Goal: Information Seeking & Learning: Learn about a topic

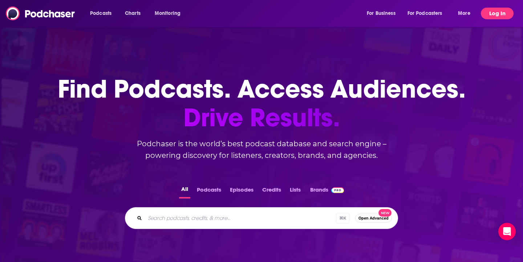
click at [490, 13] on button "Log In" at bounding box center [497, 14] width 33 height 12
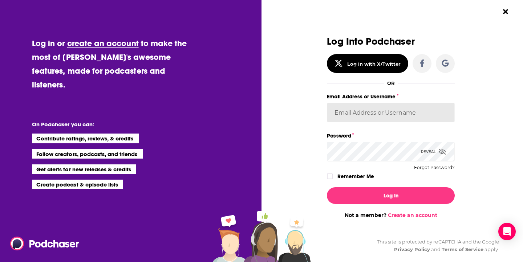
type input "[EMAIL_ADDRESS][DOMAIN_NAME]"
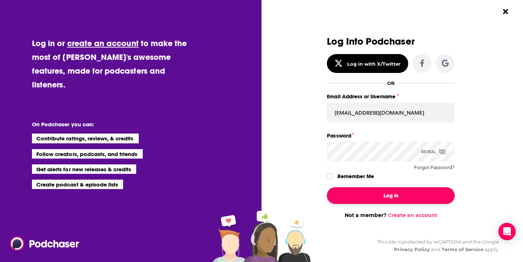
click at [436, 188] on button "Log In" at bounding box center [391, 196] width 128 height 17
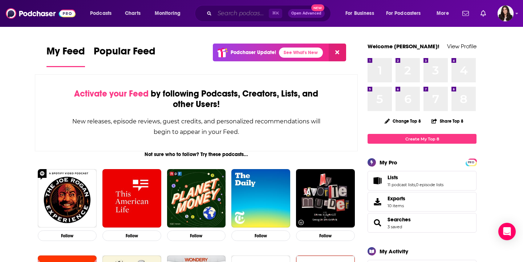
click at [241, 11] on input "Search podcasts, credits, & more..." at bounding box center [242, 14] width 54 height 12
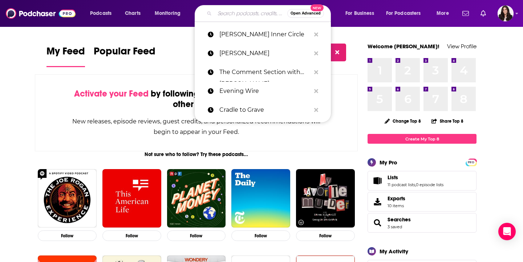
type input "f"
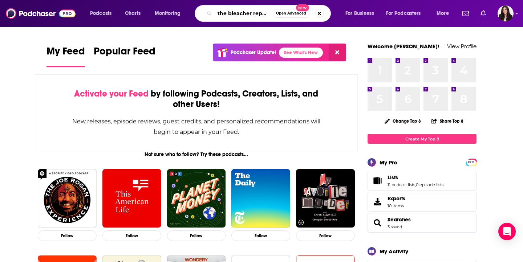
type input "the bleacher report"
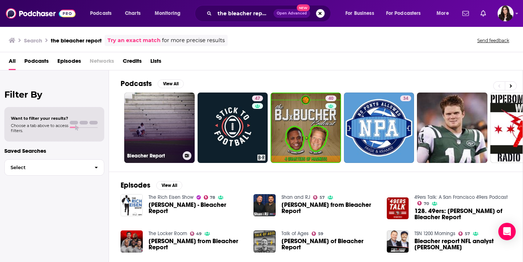
click at [174, 111] on link "Bleacher Report" at bounding box center [159, 128] width 71 height 71
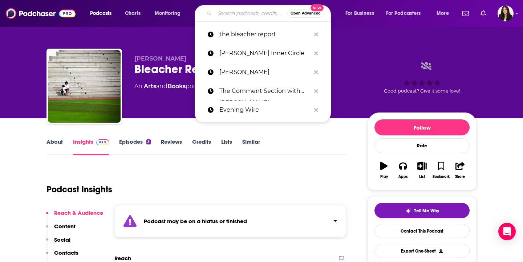
click at [234, 17] on input "Search podcasts, credits, & more..." at bounding box center [251, 14] width 73 height 12
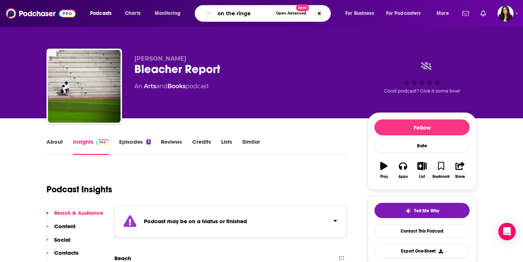
type input "on the ringer"
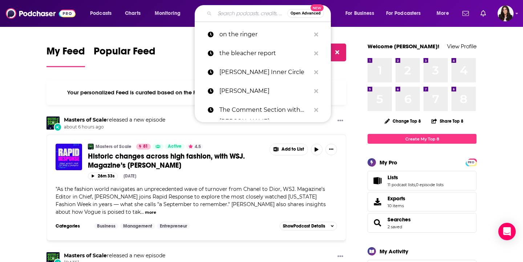
click at [237, 14] on input "Search podcasts, credits, & more..." at bounding box center [251, 14] width 73 height 12
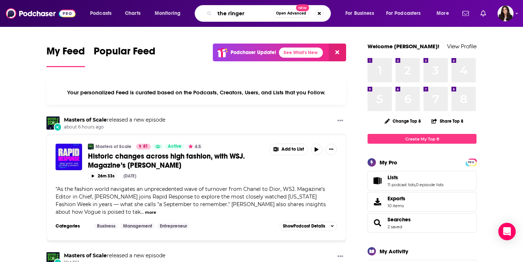
type input "the ringer"
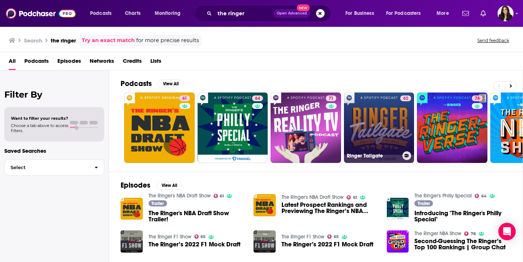
click at [369, 128] on link "62 Ringer Tailgate" at bounding box center [379, 128] width 71 height 71
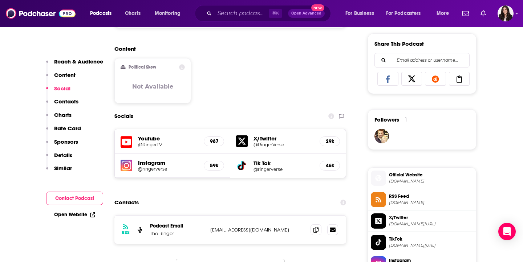
scroll to position [571, 0]
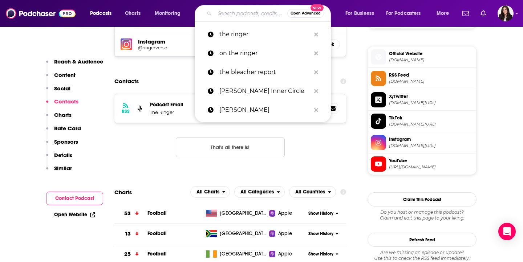
click at [246, 17] on input "Search podcasts, credits, & more..." at bounding box center [251, 14] width 73 height 12
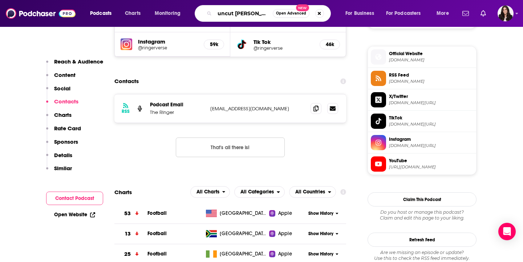
type input "uncut [PERSON_NAME]"
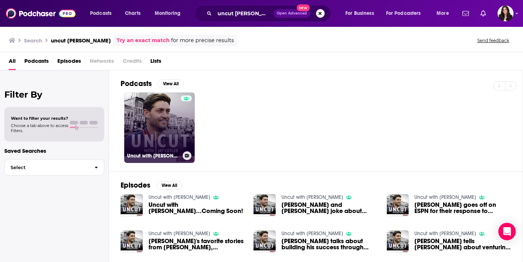
click at [166, 131] on link "Uncut with [PERSON_NAME]" at bounding box center [159, 128] width 71 height 71
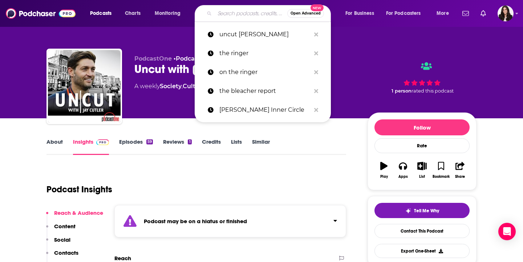
click at [254, 12] on input "Search podcasts, credits, & more..." at bounding box center [251, 14] width 73 height 12
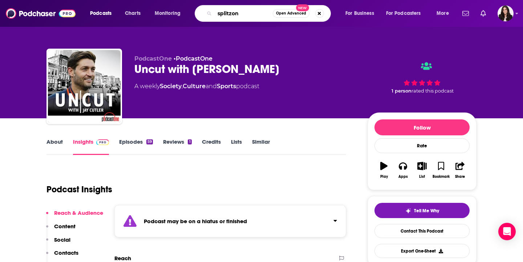
type input "splitzone"
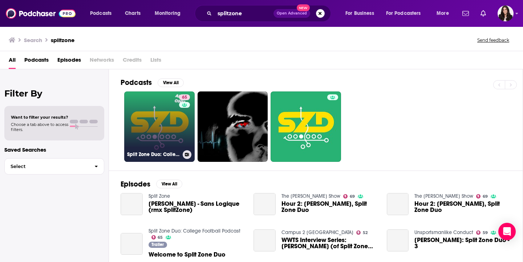
click at [154, 124] on link "65 Split Zone Duo: College Football Podcast" at bounding box center [159, 127] width 71 height 71
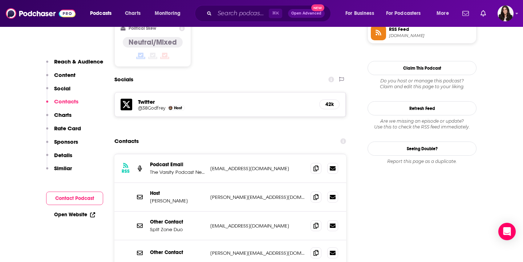
scroll to position [617, 0]
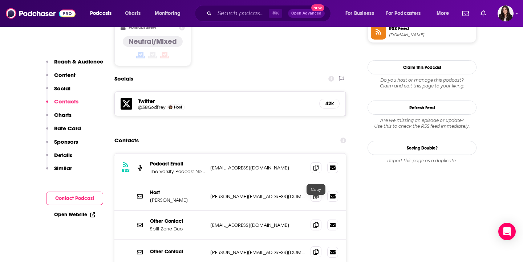
click at [313, 247] on span at bounding box center [316, 252] width 11 height 11
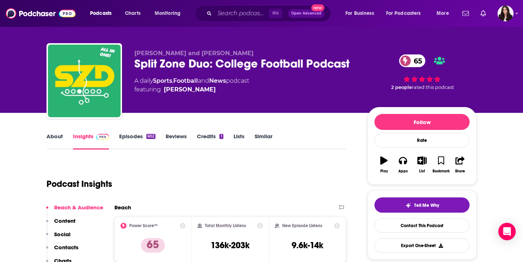
scroll to position [4, 0]
